Goal: Information Seeking & Learning: Learn about a topic

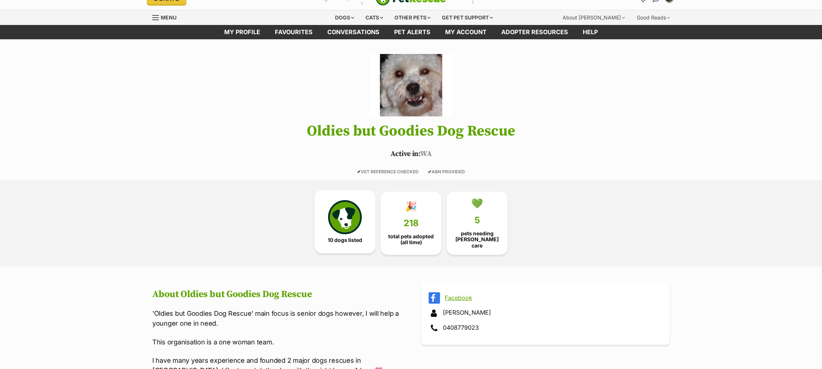
click at [339, 221] on img at bounding box center [345, 217] width 34 height 34
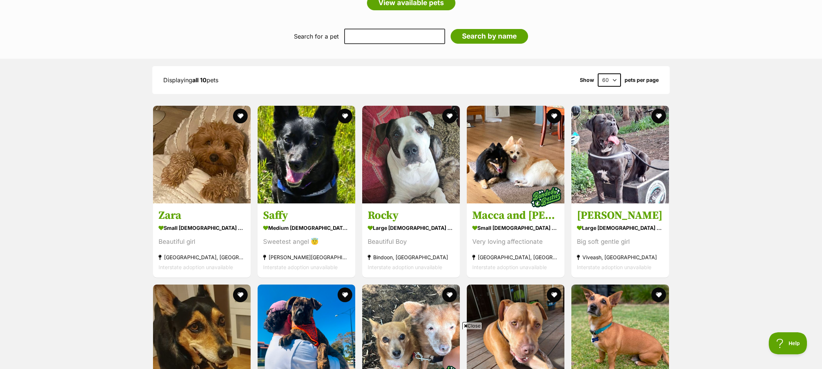
scroll to position [611, 0]
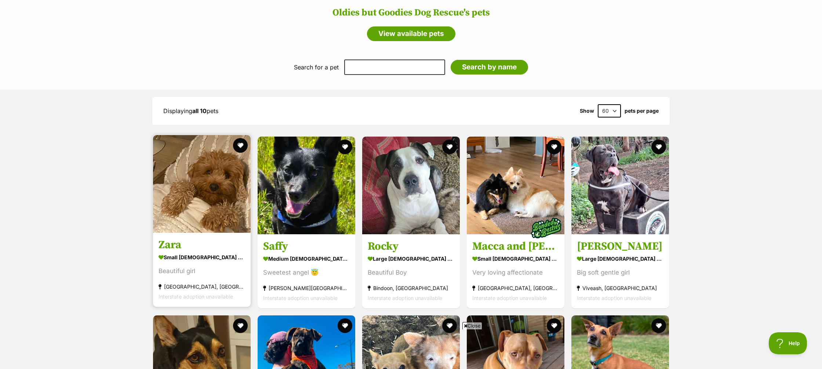
click at [174, 238] on h3 "Zara" at bounding box center [202, 245] width 87 height 14
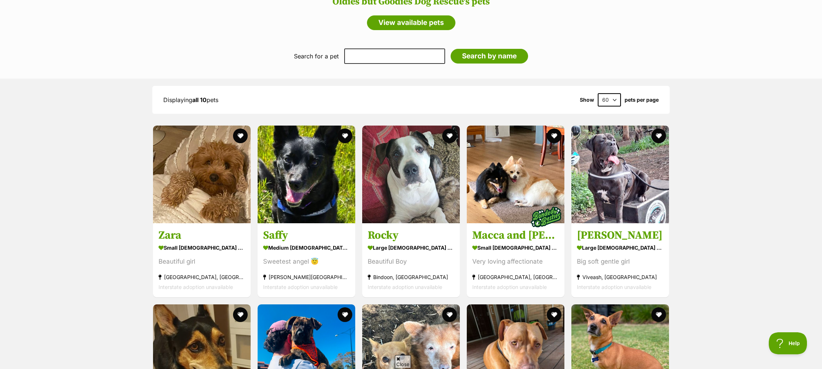
scroll to position [0, 0]
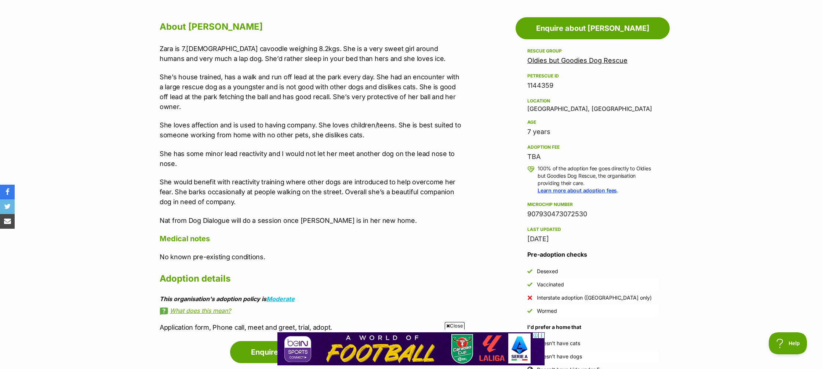
scroll to position [397, 0]
